Goal: Task Accomplishment & Management: Complete application form

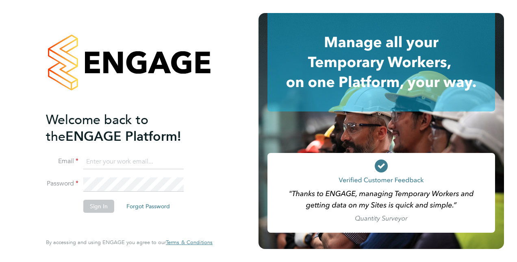
click at [122, 160] on input at bounding box center [133, 161] width 100 height 15
type input "alicia.diyyo@outlook.com"
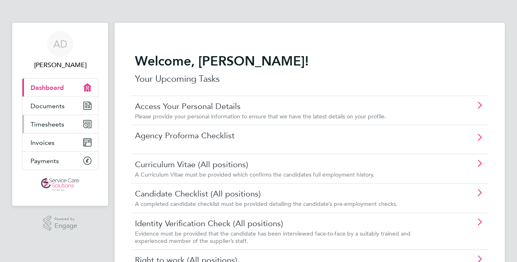
click at [34, 124] on span "Timesheets" at bounding box center [47, 124] width 34 height 8
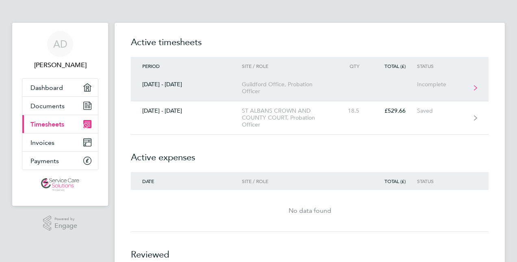
click at [252, 88] on div "Guildford Office, Probation Officer" at bounding box center [288, 88] width 93 height 14
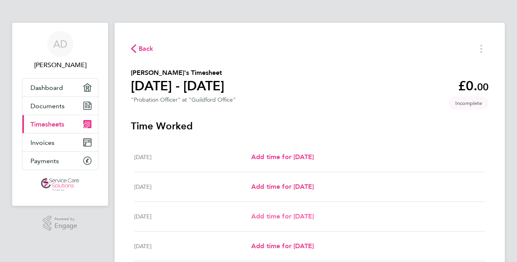
click at [282, 215] on span "Add time for [DATE]" at bounding box center [282, 216] width 63 height 8
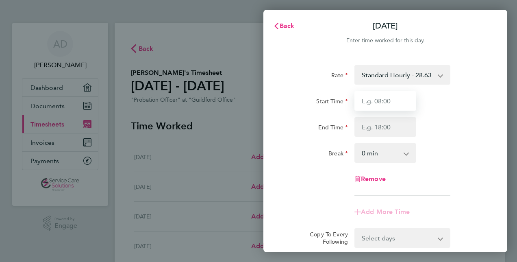
click at [405, 97] on input "Start Time" at bounding box center [385, 100] width 62 height 19
type input "07:30"
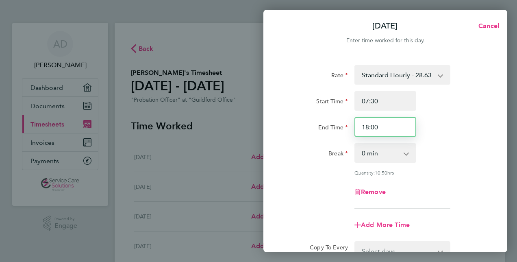
click at [384, 128] on input "18:00" at bounding box center [385, 126] width 62 height 19
type input "18:30"
click at [380, 151] on select "0 min 15 min 30 min 45 min 60 min 75 min 90 min" at bounding box center [380, 153] width 50 height 18
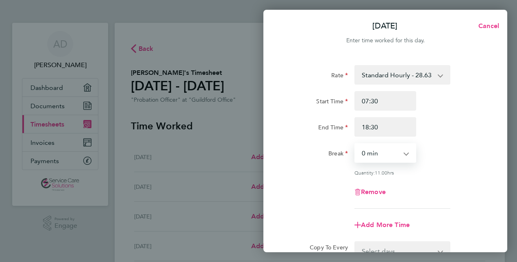
select select "30"
click at [355, 144] on select "0 min 15 min 30 min 45 min 60 min 75 min 90 min" at bounding box center [380, 153] width 50 height 18
click at [321, 173] on div "Quantity: 10.50 hrs" at bounding box center [385, 172] width 205 height 6
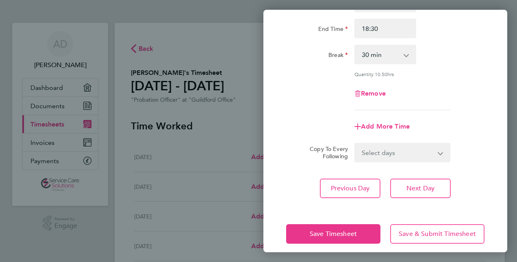
scroll to position [105, 0]
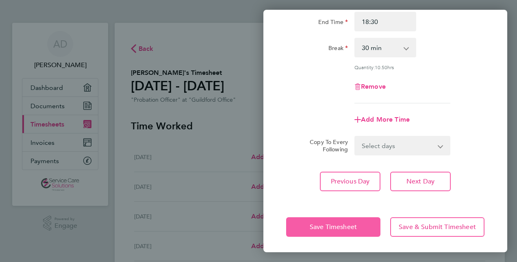
click at [360, 229] on button "Save Timesheet" at bounding box center [333, 226] width 94 height 19
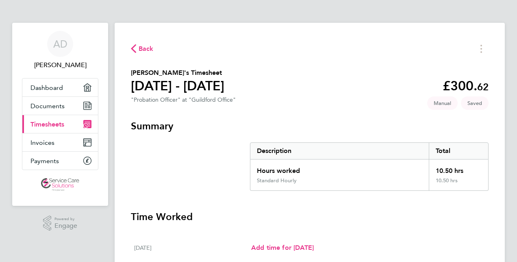
click at [143, 44] on span "Back" at bounding box center [145, 49] width 15 height 10
